Goal: Information Seeking & Learning: Learn about a topic

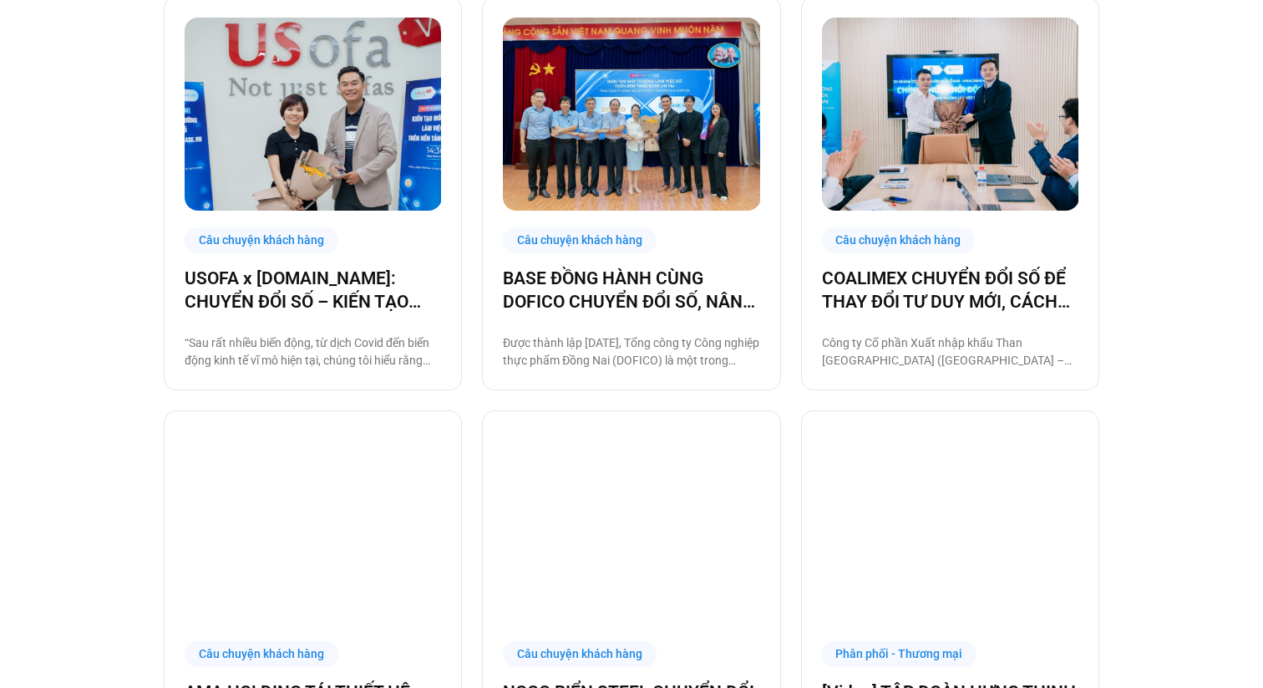
scroll to position [474, 0]
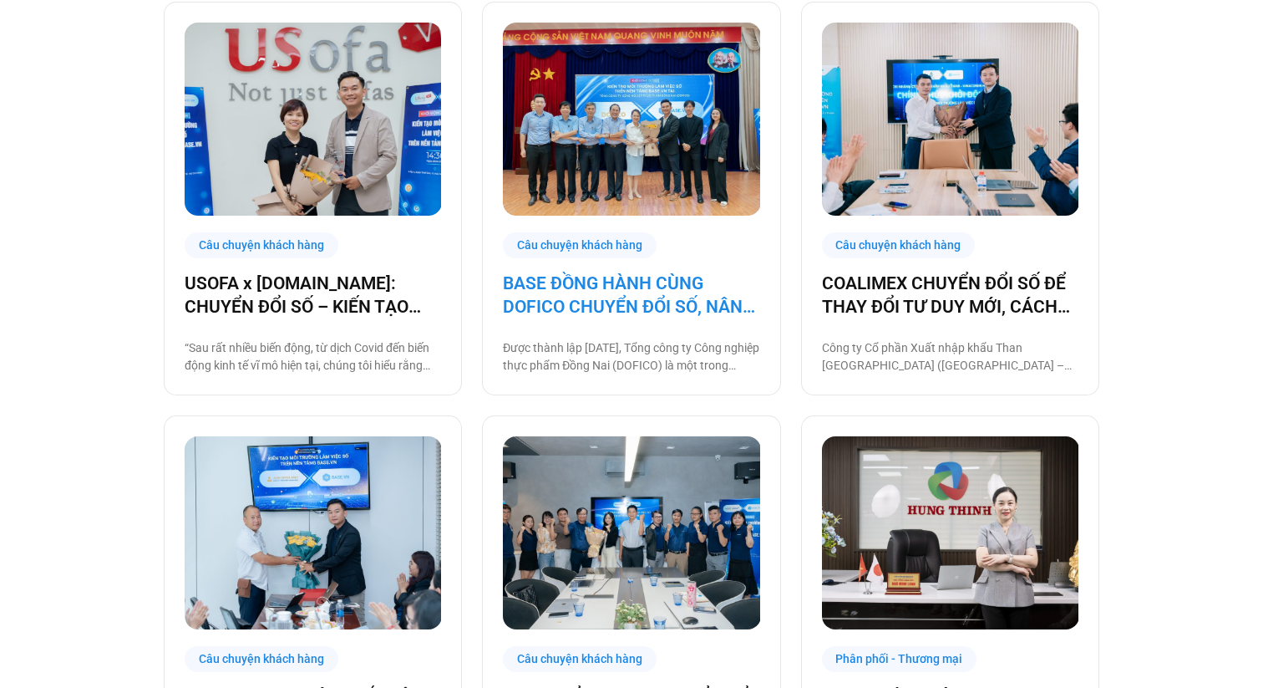
click at [693, 299] on link "BASE ĐỒNG HÀNH CÙNG DOFICO CHUYỂN ĐỔI SỐ, NÂNG CAO VỊ THẾ DOANH NGHIỆP VIỆT" at bounding box center [631, 295] width 257 height 47
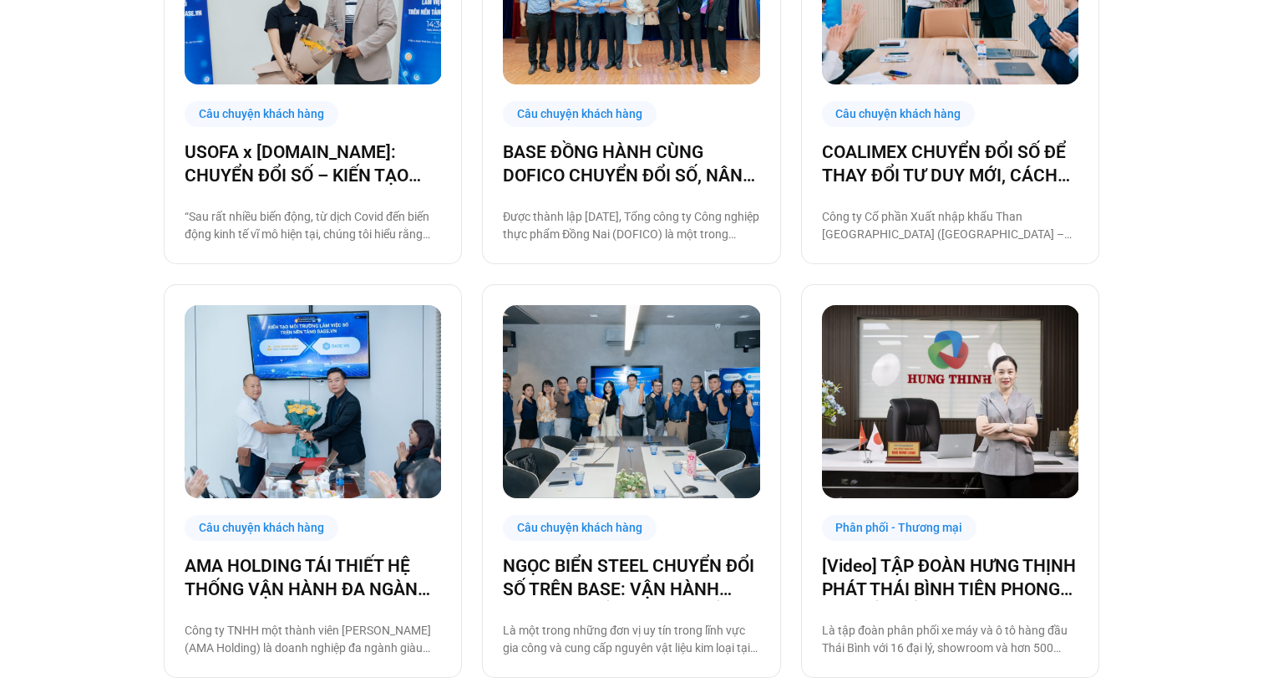
scroll to position [610, 0]
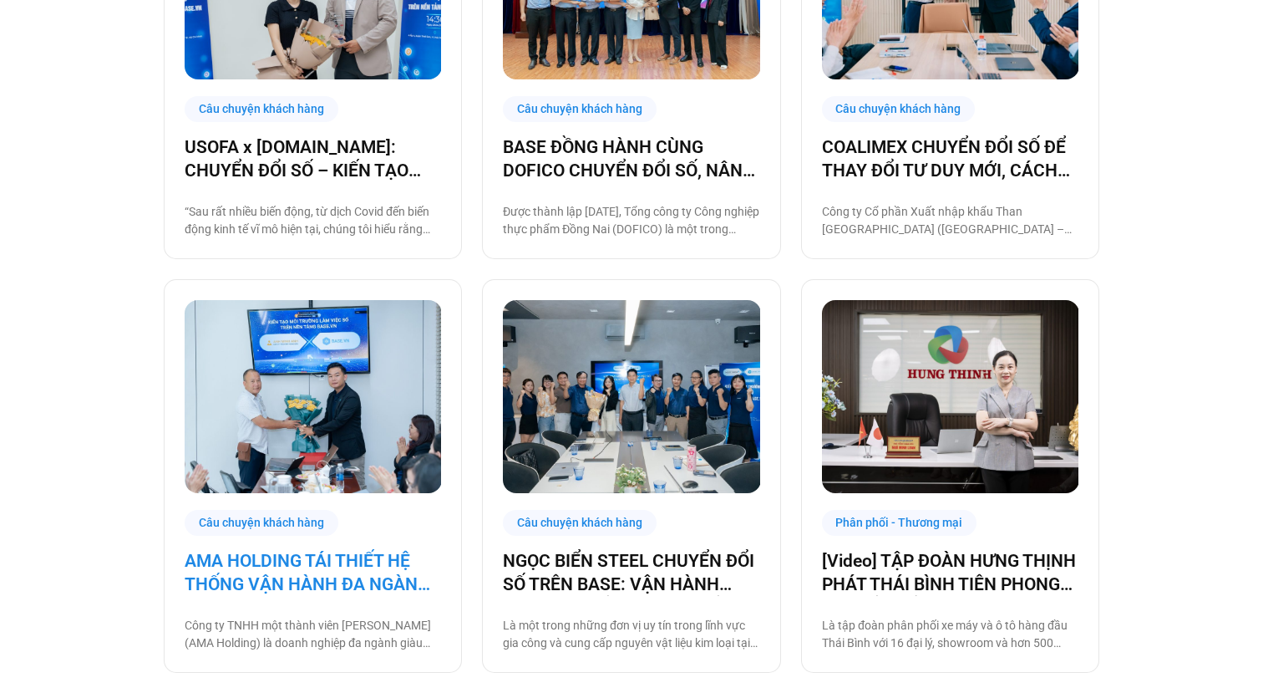
click at [336, 584] on link "AMA HOLDING TÁI THIẾT HỆ THỐNG VẬN HÀNH ĐA NGÀNH CÙNG [DOMAIN_NAME]" at bounding box center [313, 572] width 257 height 47
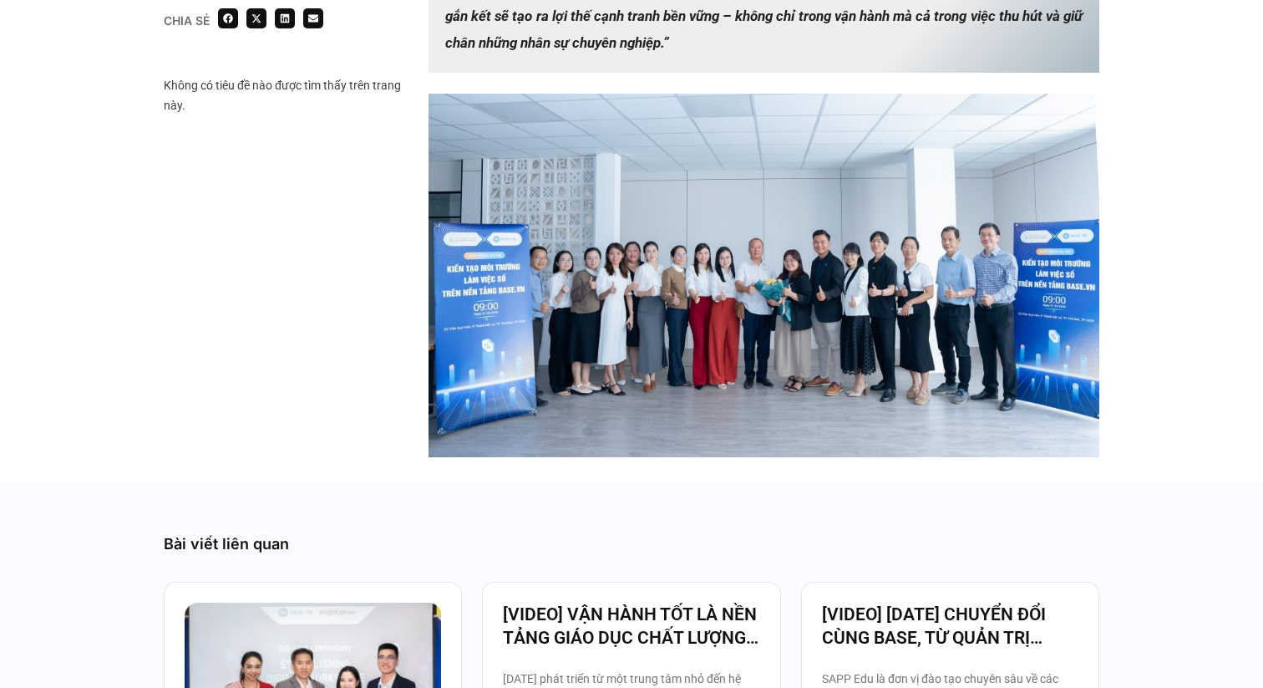
scroll to position [2216, 0]
